Goal: Task Accomplishment & Management: Use online tool/utility

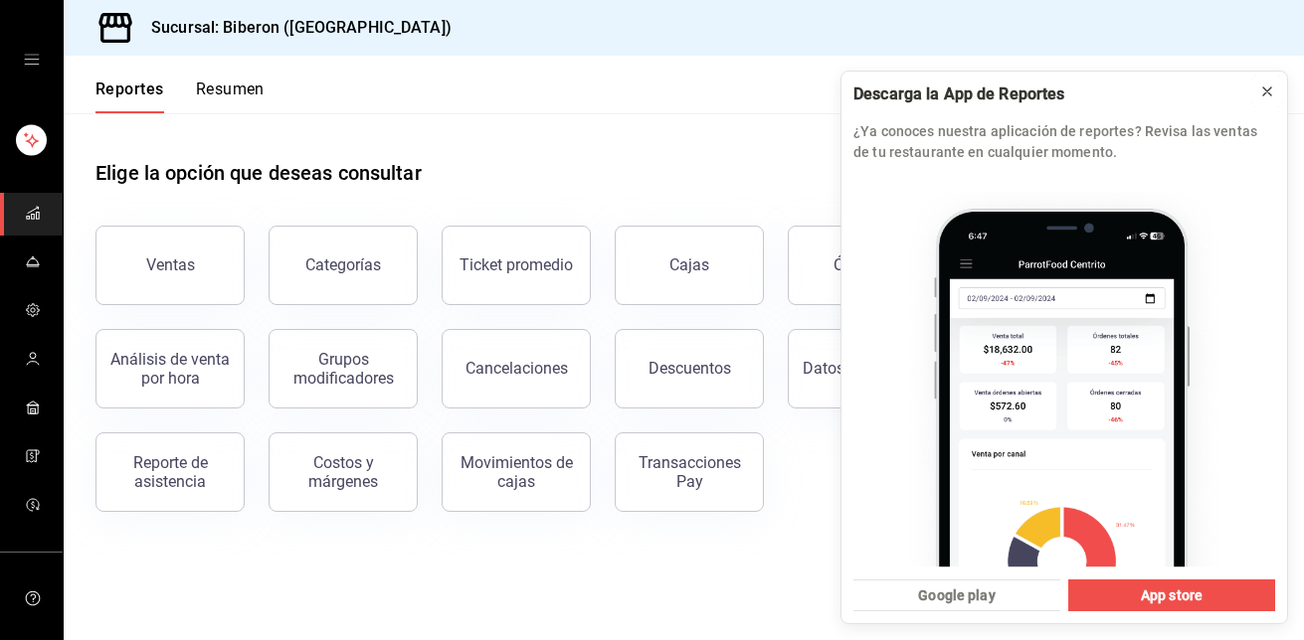
click at [1264, 94] on icon at bounding box center [1267, 91] width 8 height 8
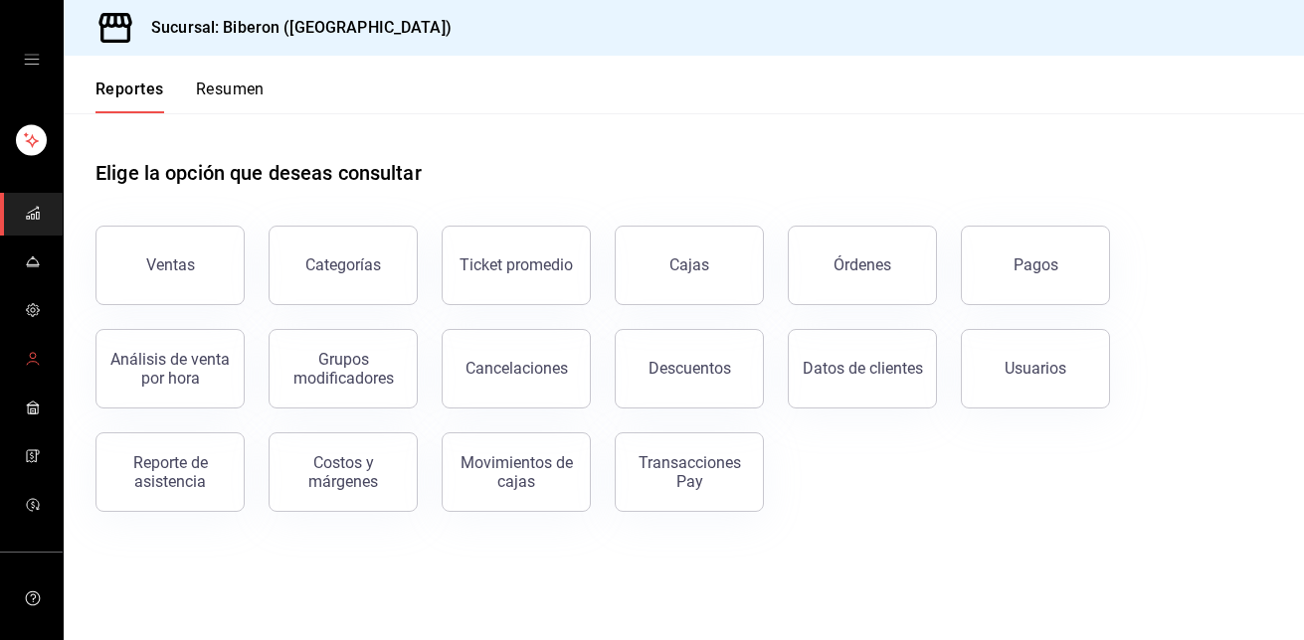
click at [33, 357] on icon "mailbox folders" at bounding box center [33, 359] width 16 height 16
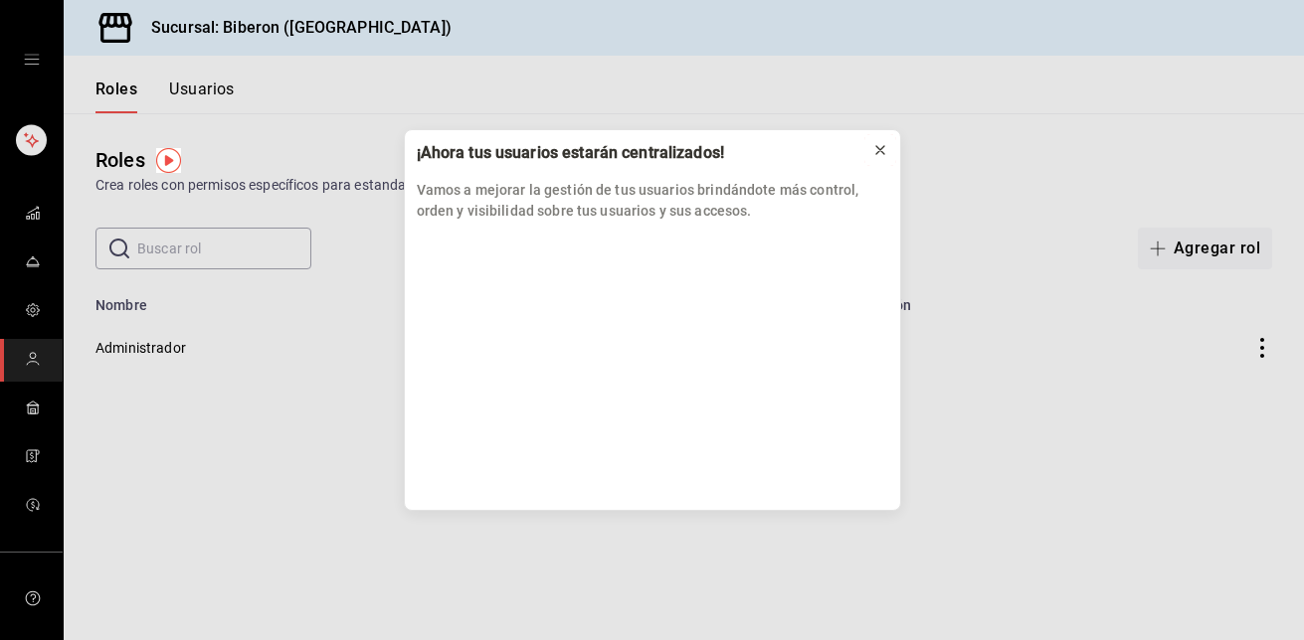
click at [876, 147] on icon at bounding box center [880, 150] width 8 height 8
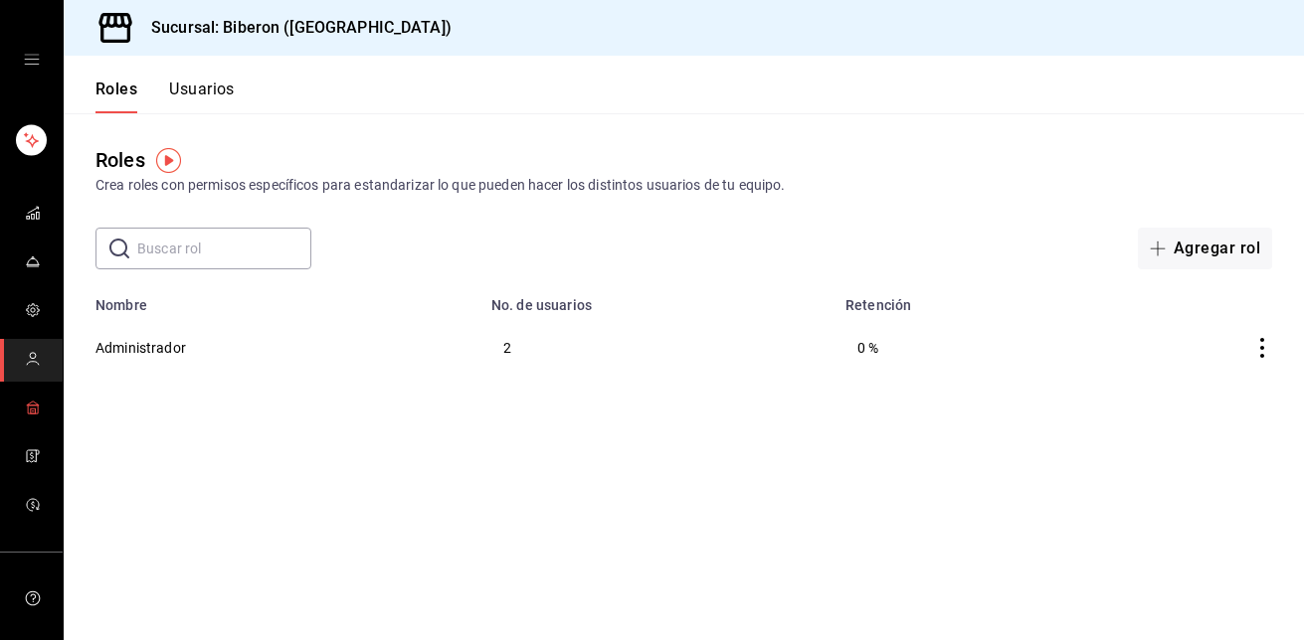
click at [30, 409] on rect "mailbox folders" at bounding box center [32, 411] width 5 height 5
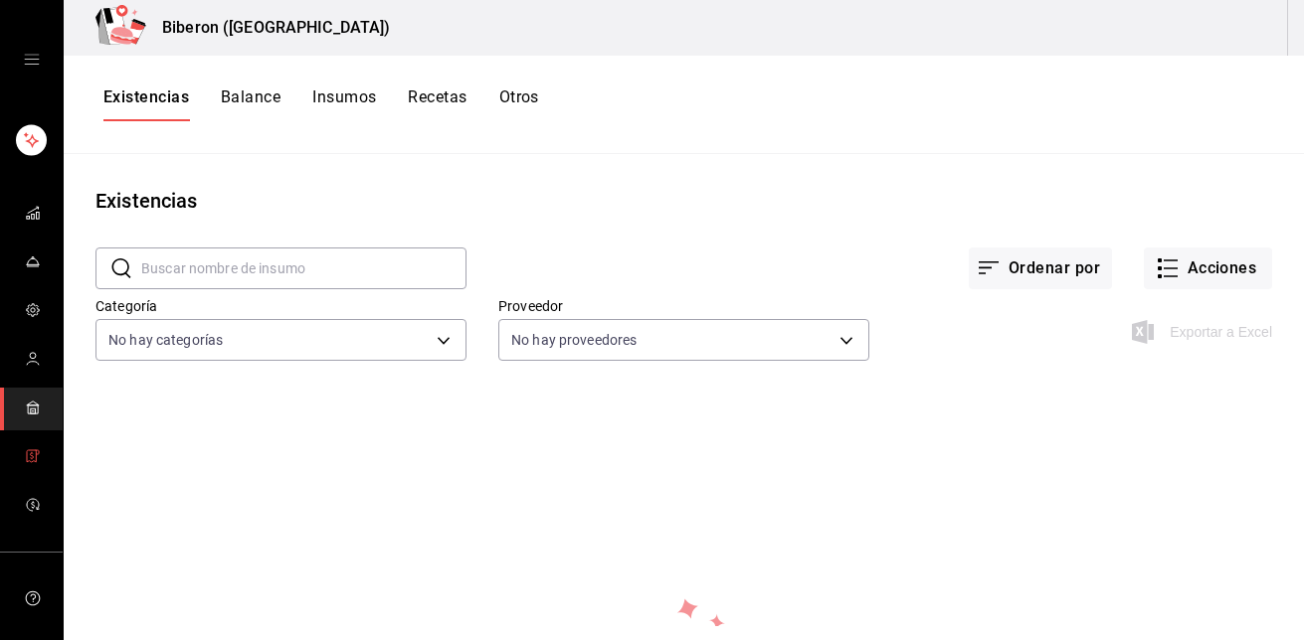
click at [25, 453] on icon "mailbox folders" at bounding box center [33, 456] width 16 height 16
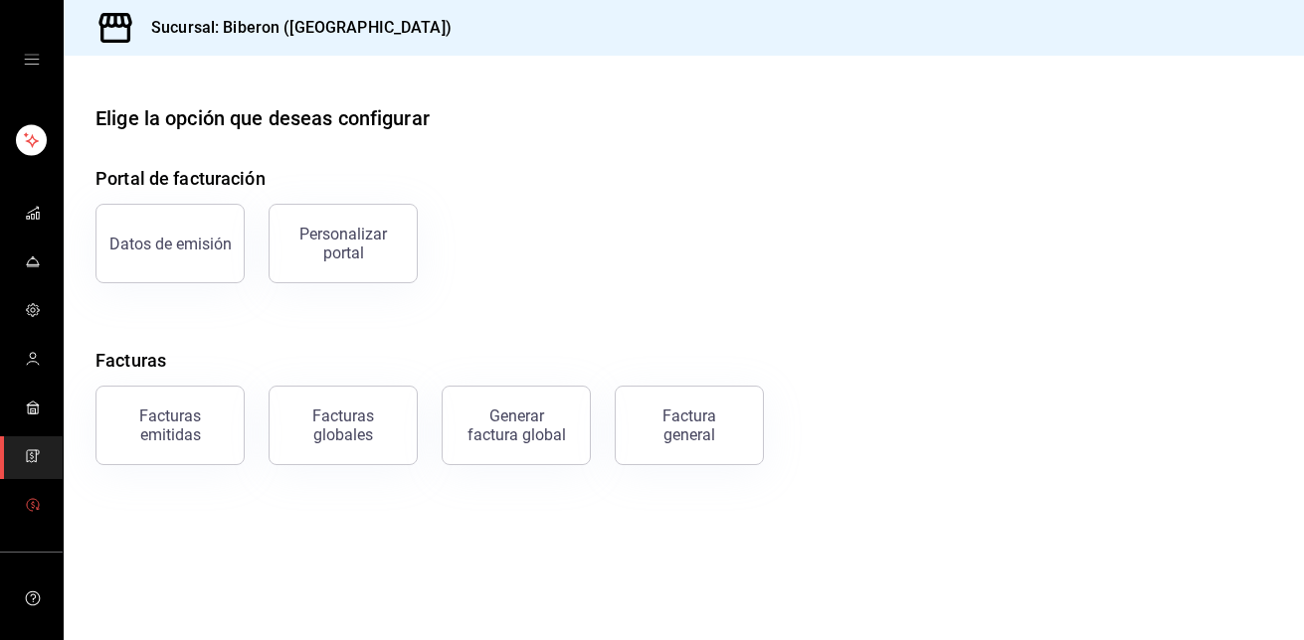
click at [31, 504] on icon "mailbox folders" at bounding box center [32, 505] width 3 height 5
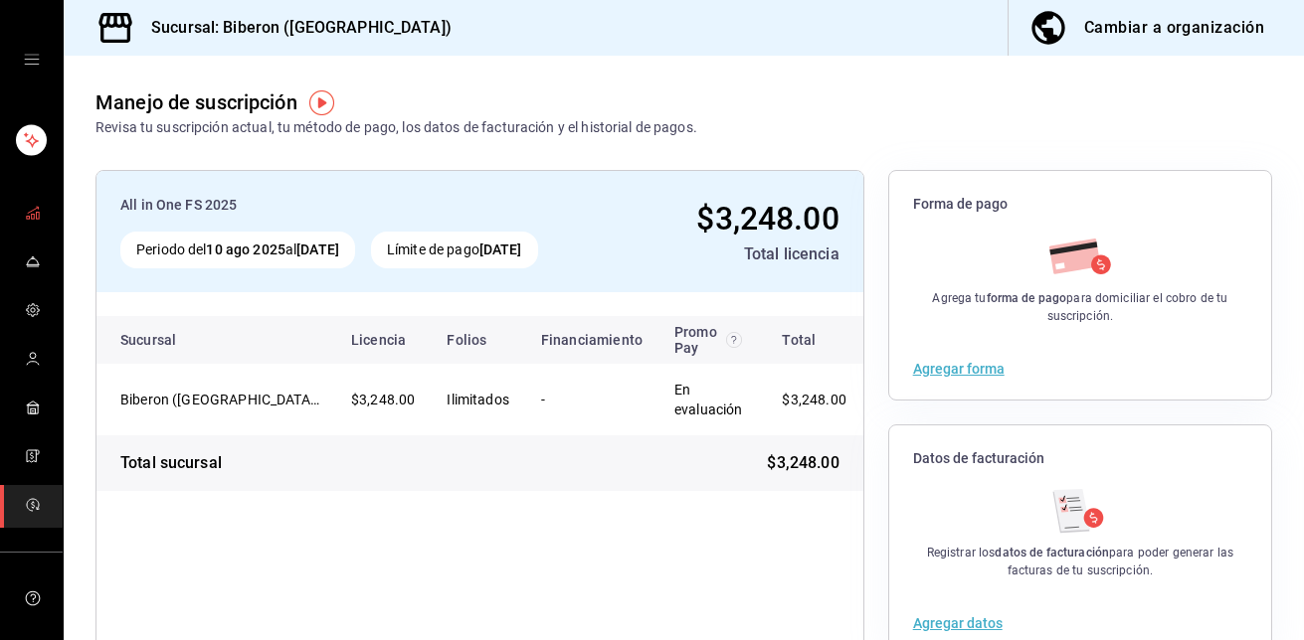
click at [33, 217] on icon "mailbox folders" at bounding box center [33, 213] width 16 height 16
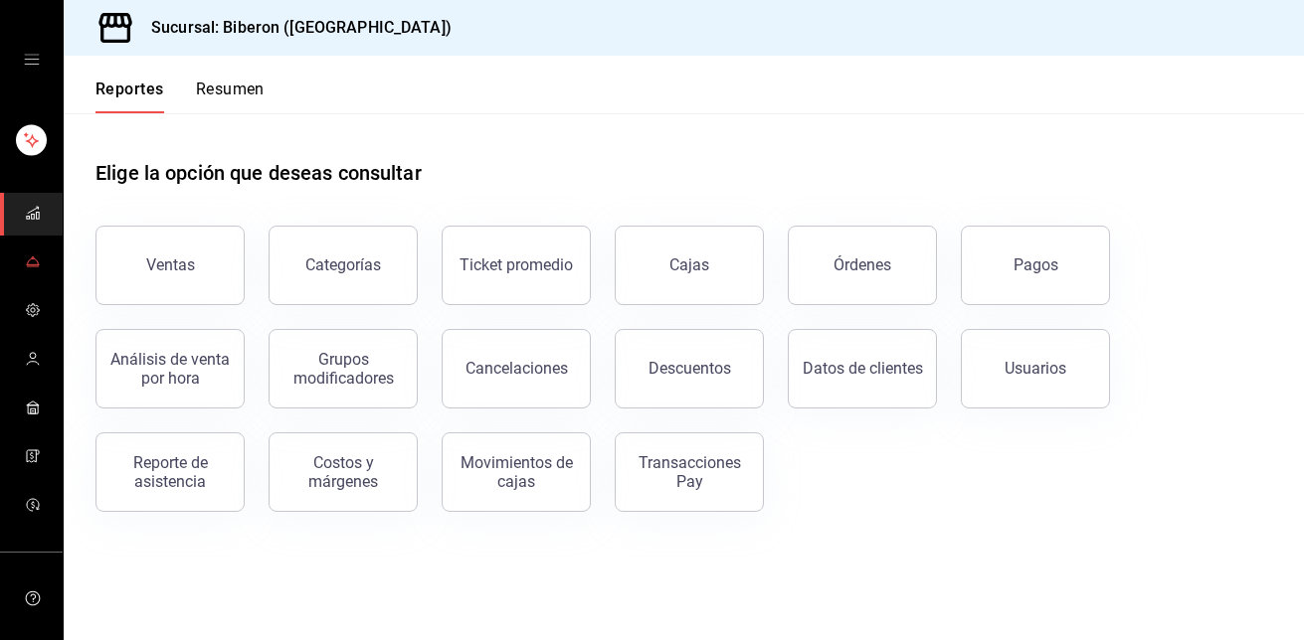
click at [31, 258] on icon "mailbox folders" at bounding box center [33, 262] width 16 height 16
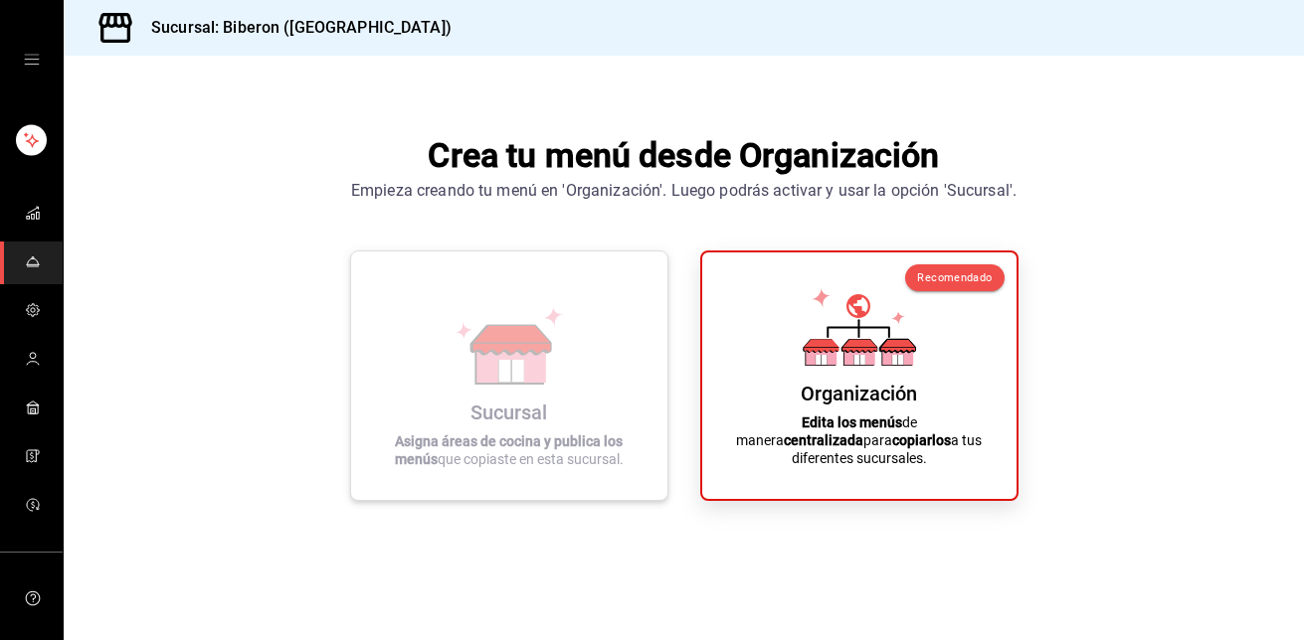
click at [541, 369] on icon at bounding box center [510, 362] width 69 height 43
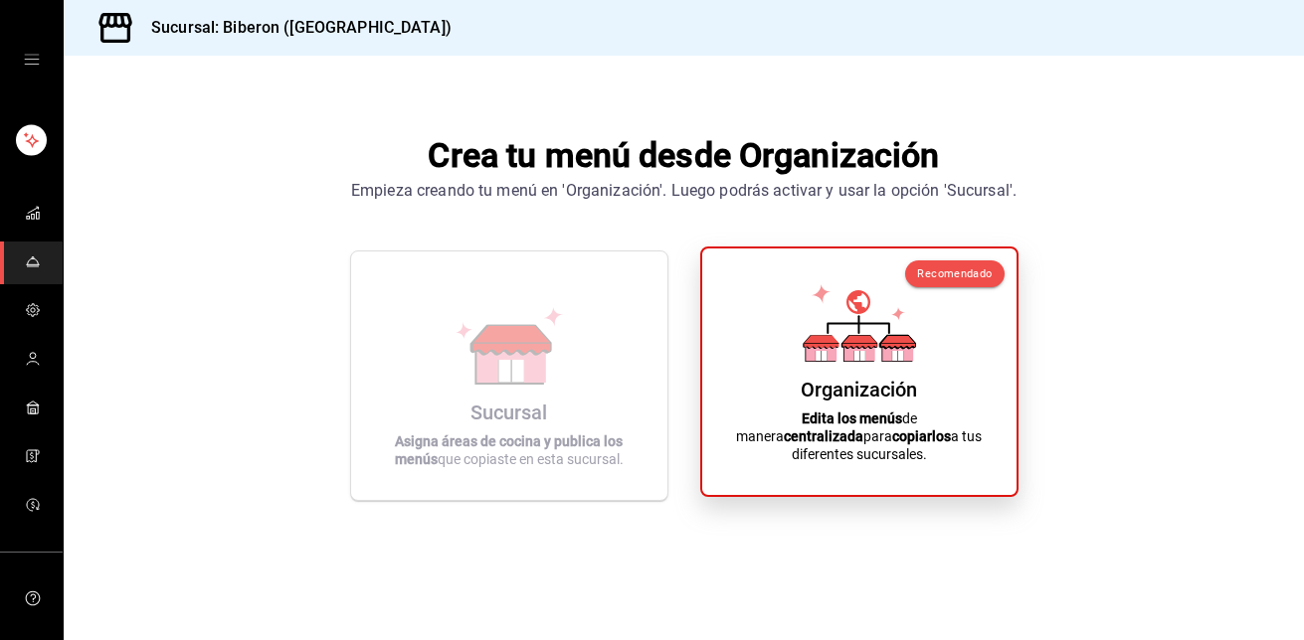
click at [880, 422] on div "Organización Edita los menús de manera centralizada para copiarlos a tus difere…" at bounding box center [859, 371] width 266 height 215
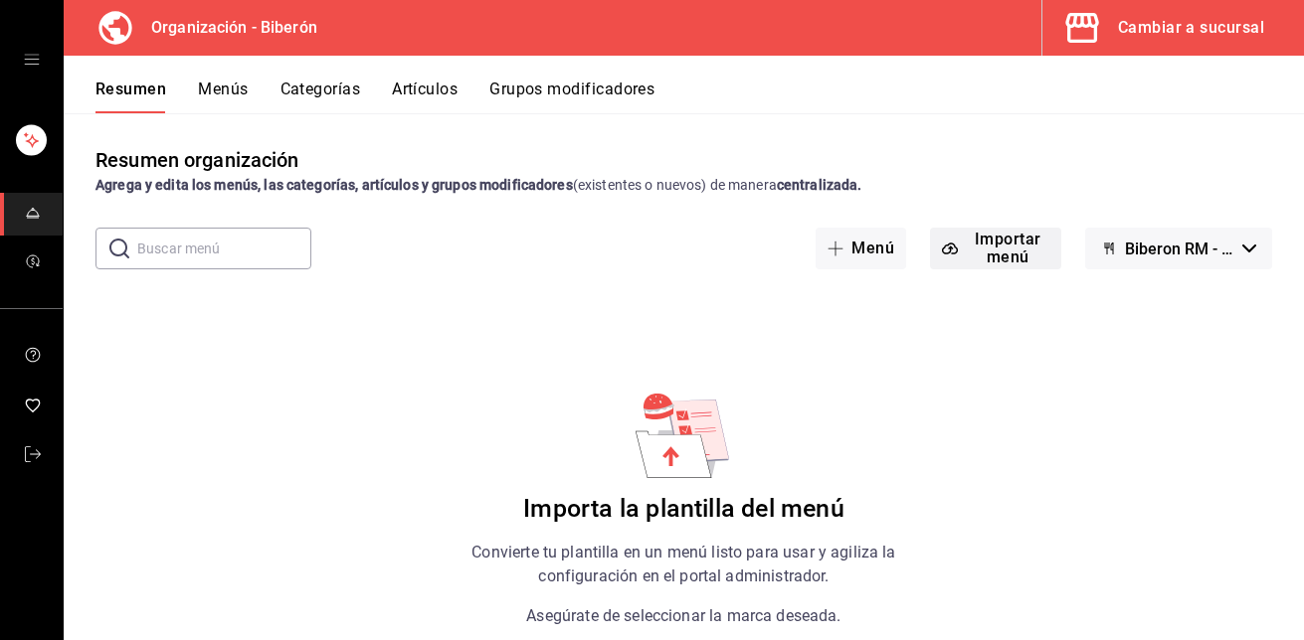
click at [995, 246] on button "Importar menú" at bounding box center [995, 249] width 131 height 42
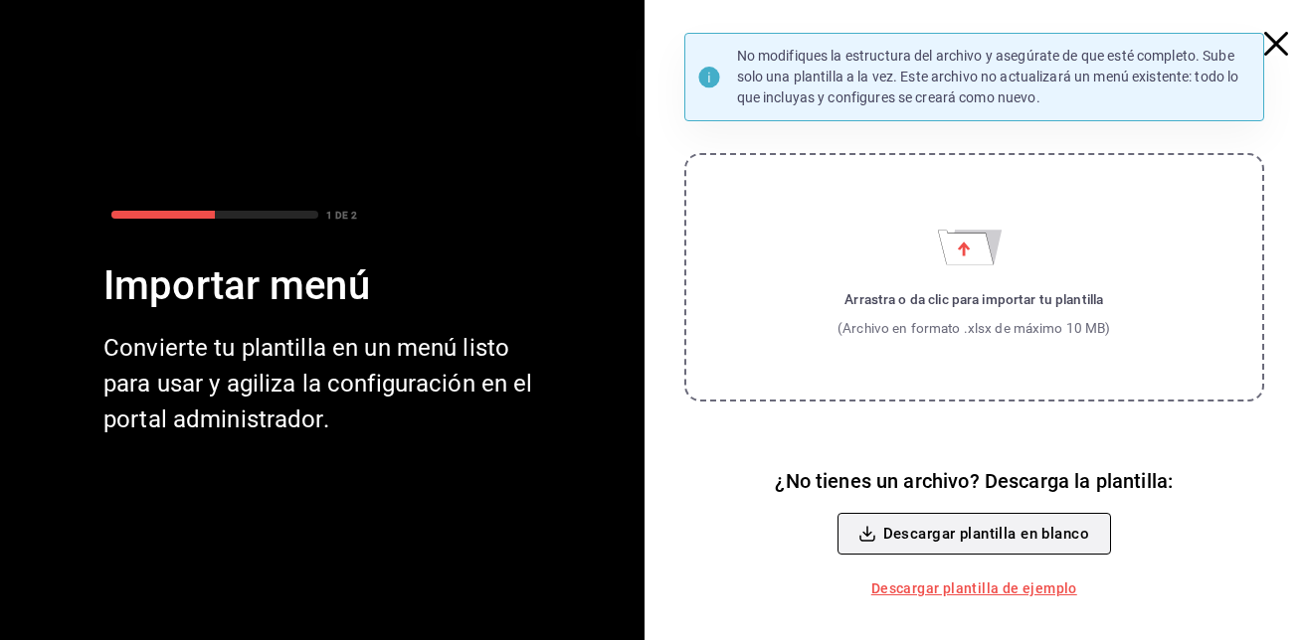
click at [993, 531] on button "Descargar plantilla en blanco" at bounding box center [973, 534] width 273 height 42
